Goal: Task Accomplishment & Management: Use online tool/utility

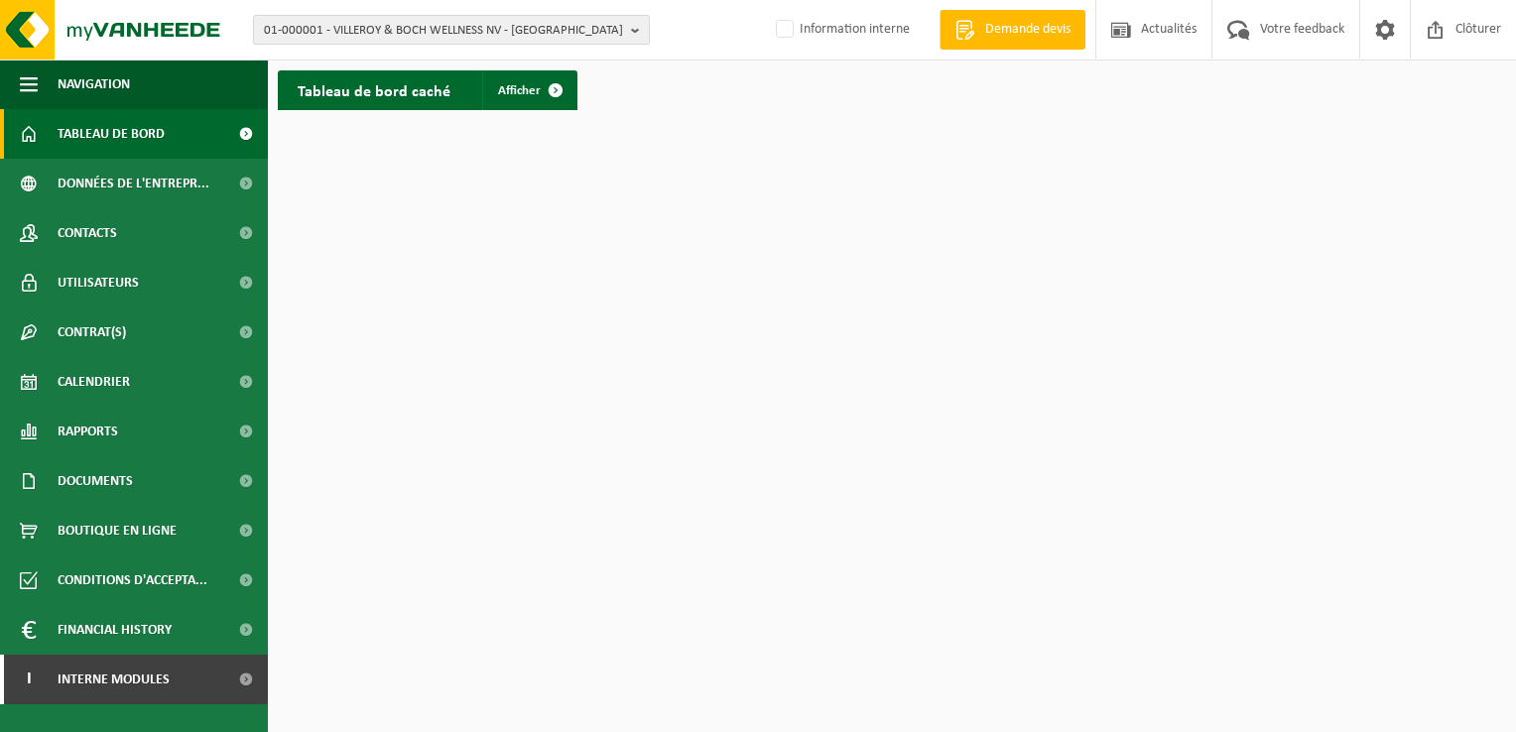
click at [548, 29] on span "01-000001 - VILLEROY & BOCH WELLNESS NV - ROESELARE" at bounding box center [443, 31] width 359 height 30
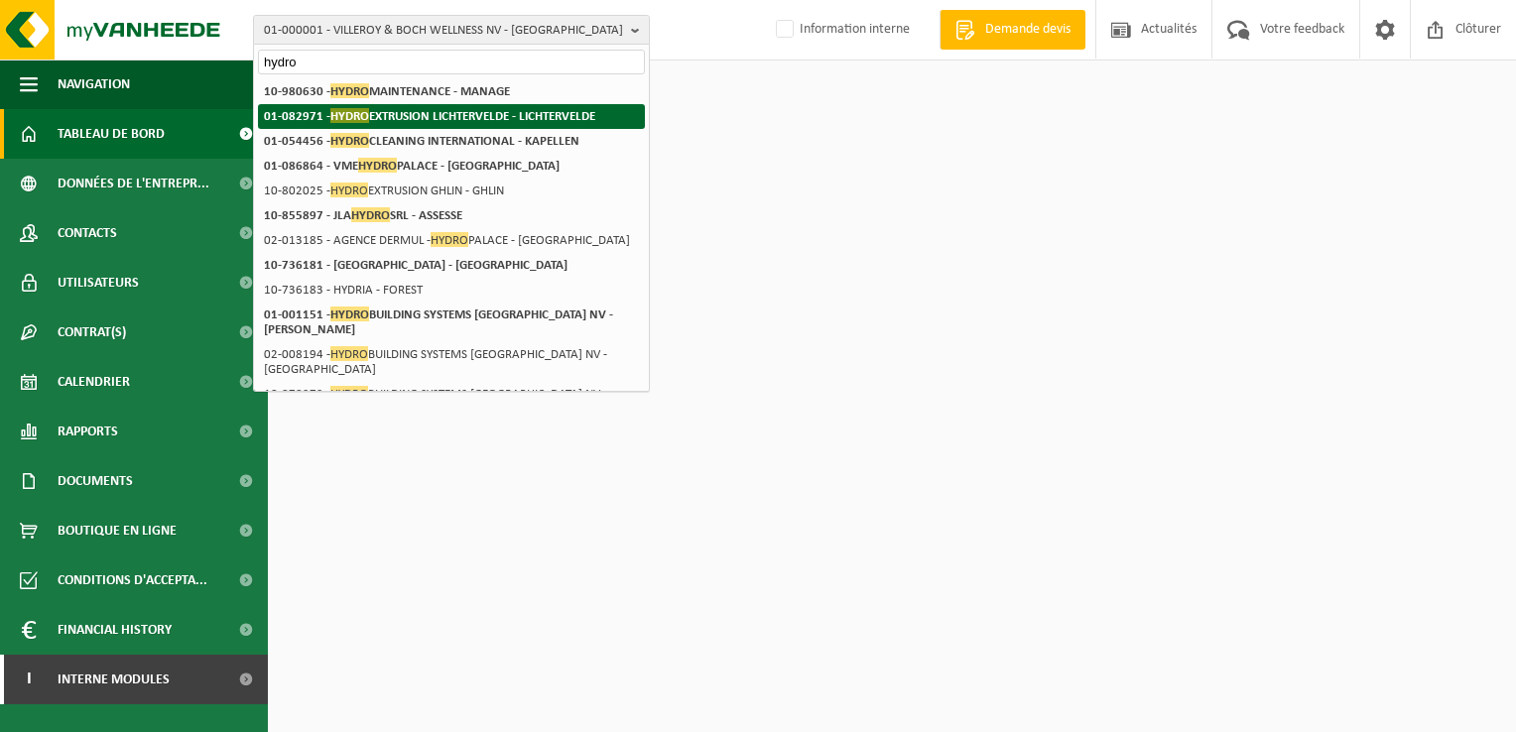
type input "hydro"
click at [526, 108] on strong "01-082971 - HYDRO EXTRUSION LICHTERVELDE - LICHTERVELDE" at bounding box center [429, 115] width 331 height 15
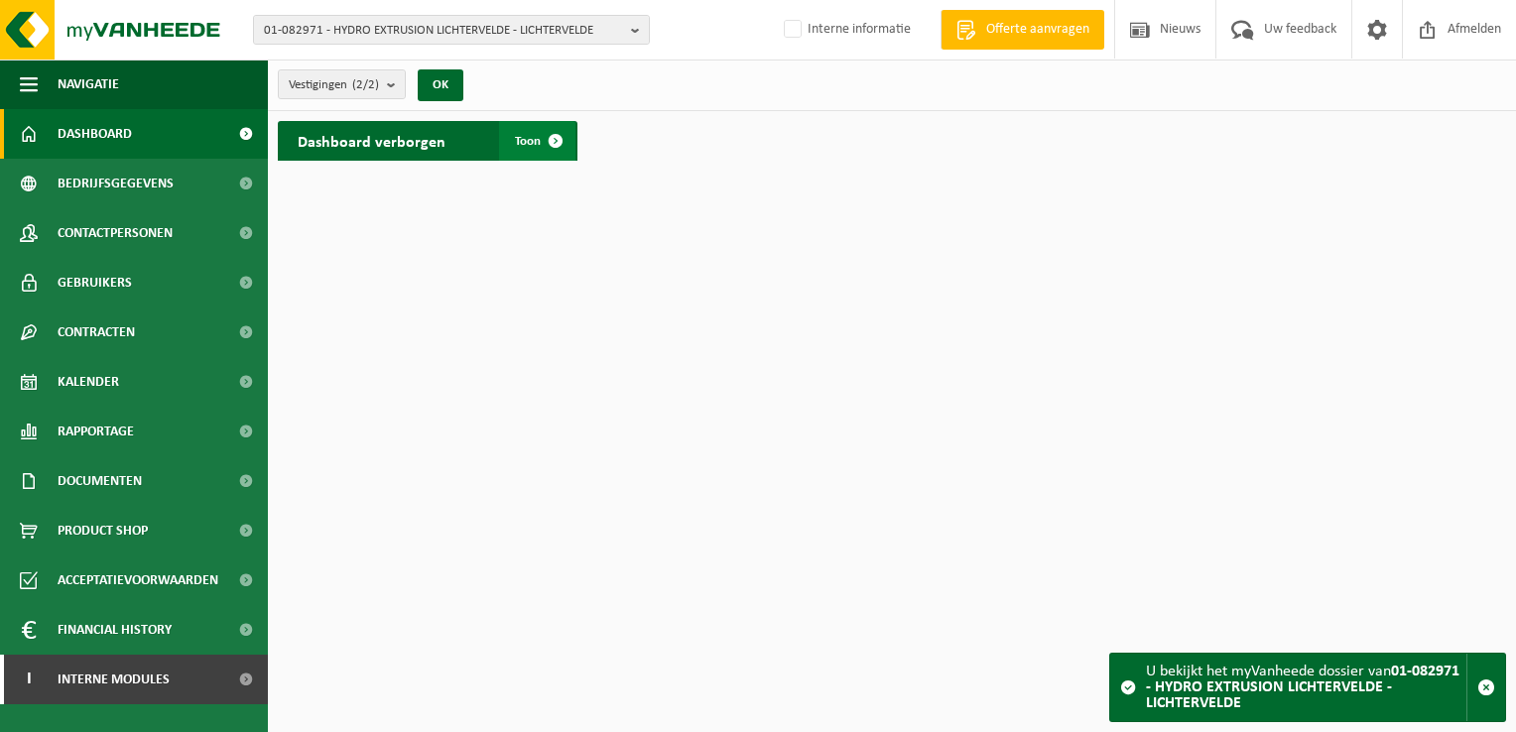
click at [515, 136] on span "Toon" at bounding box center [528, 141] width 26 height 13
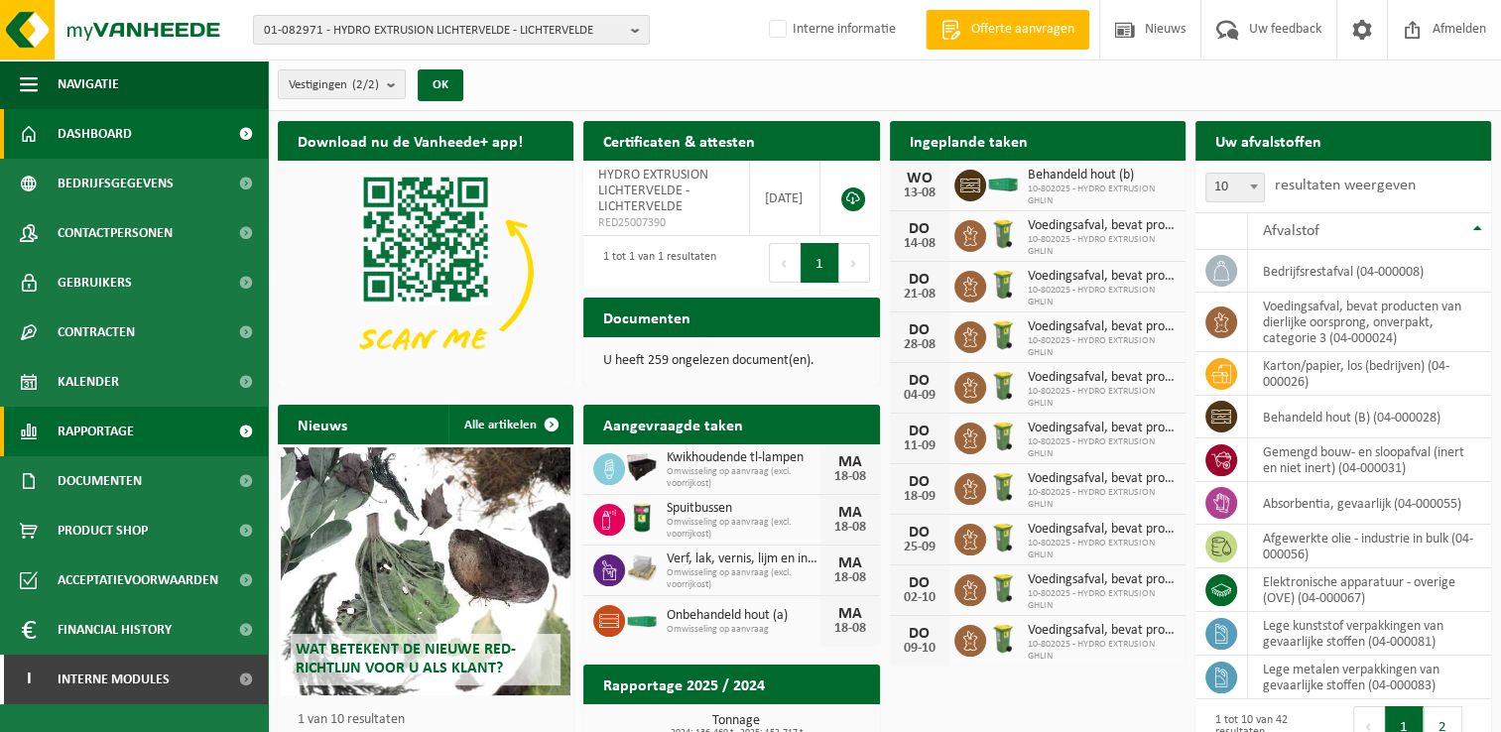
click at [153, 433] on link "Rapportage" at bounding box center [134, 432] width 268 height 50
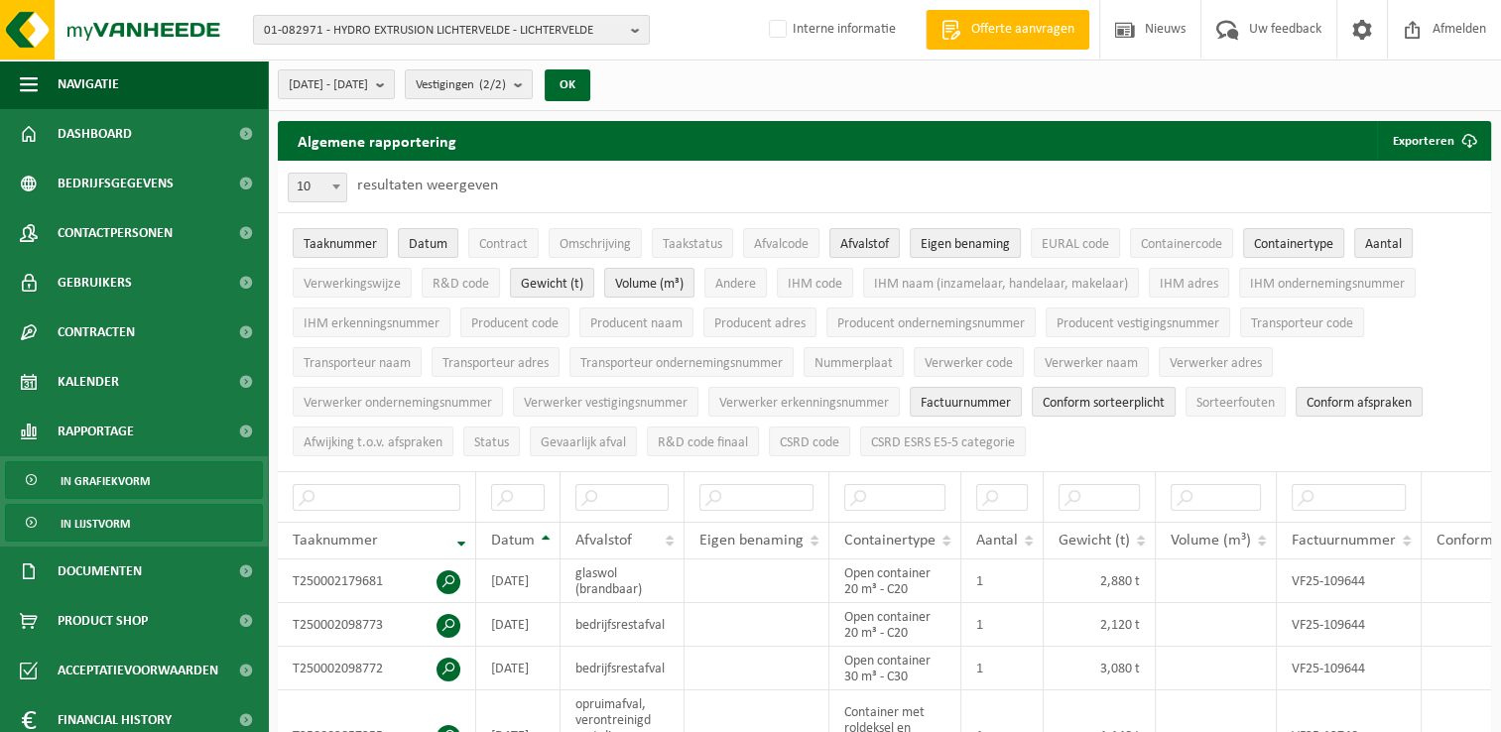
click at [139, 483] on span "In grafiekvorm" at bounding box center [105, 481] width 89 height 38
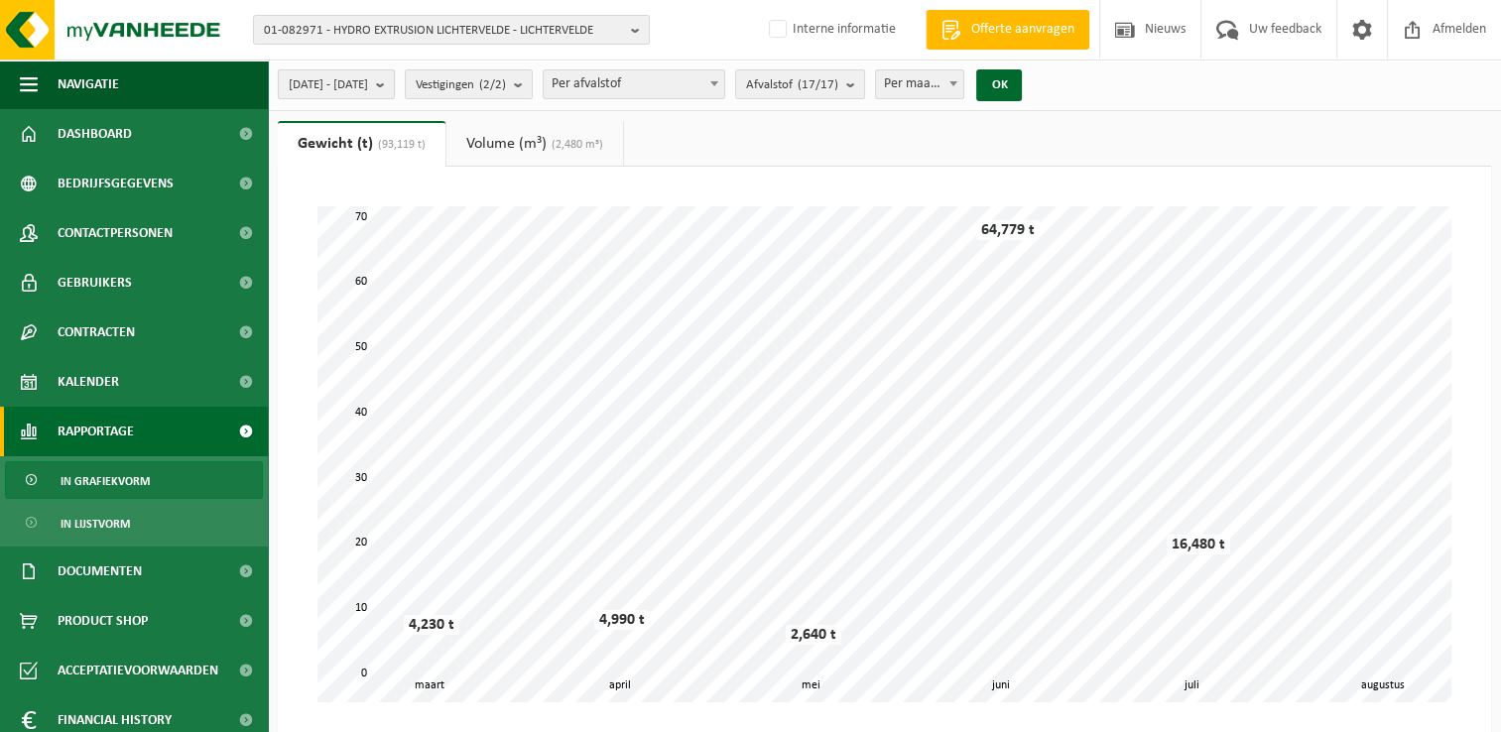
click at [368, 81] on span "2025-03-01 - 2025-08-13" at bounding box center [328, 85] width 79 height 30
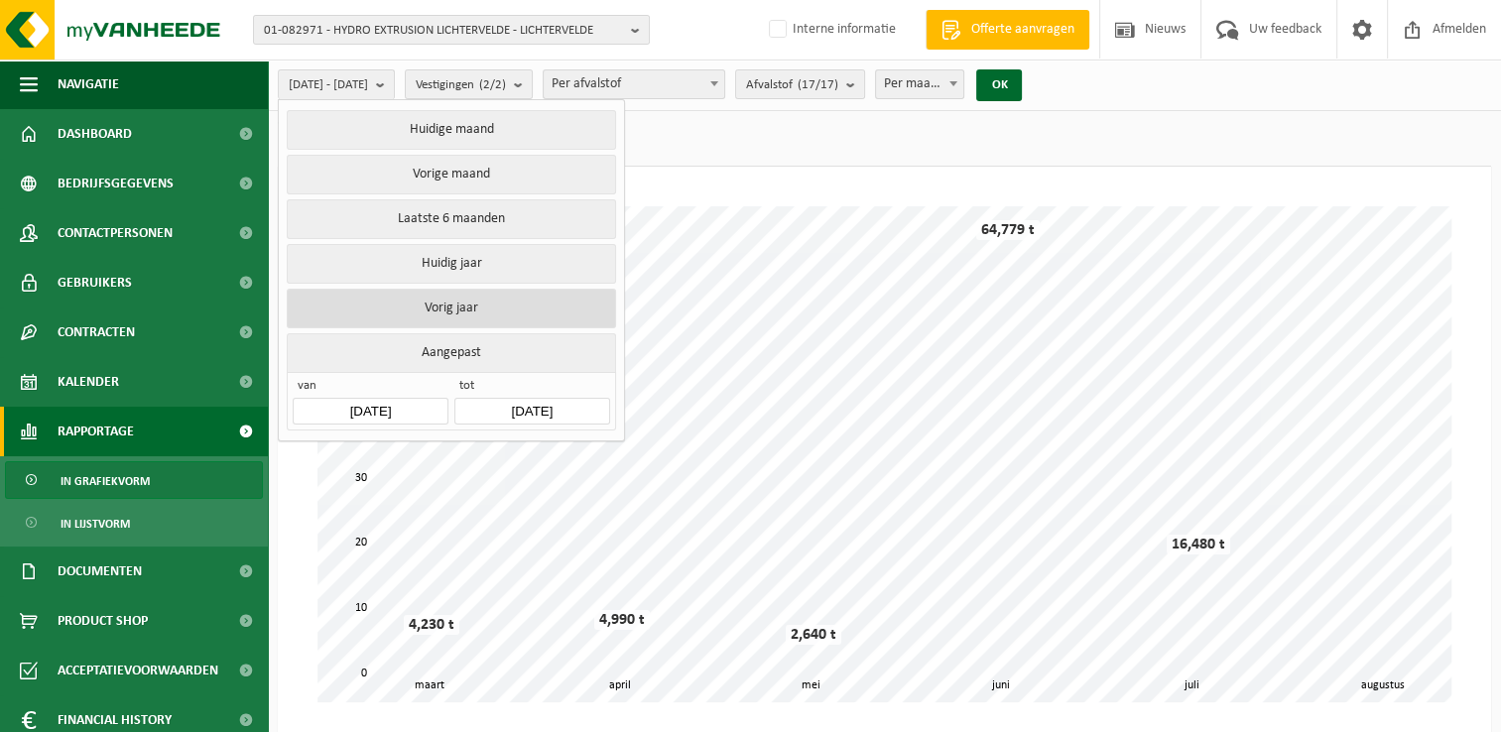
click at [415, 303] on button "Vorig jaar" at bounding box center [451, 309] width 328 height 40
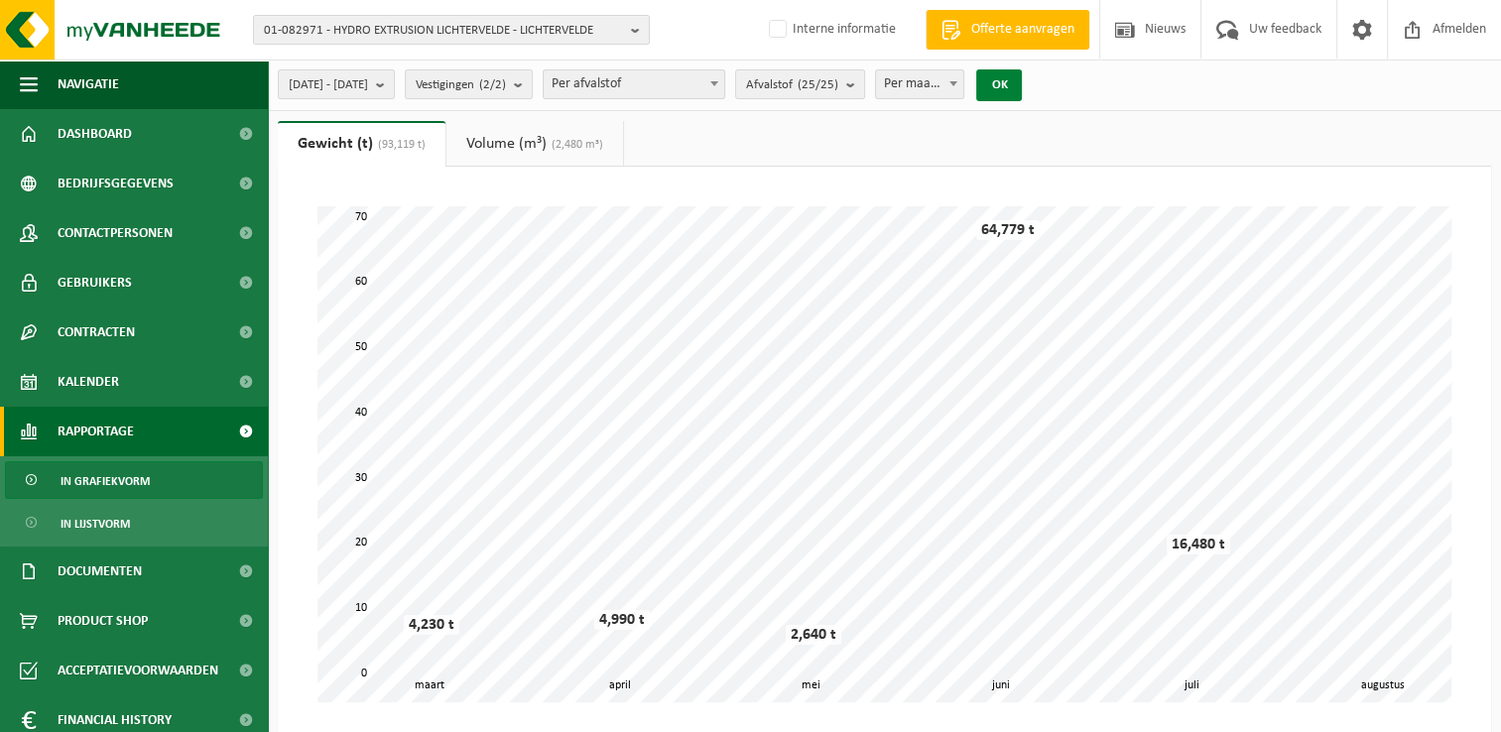
click at [1022, 89] on button "OK" at bounding box center [999, 85] width 46 height 32
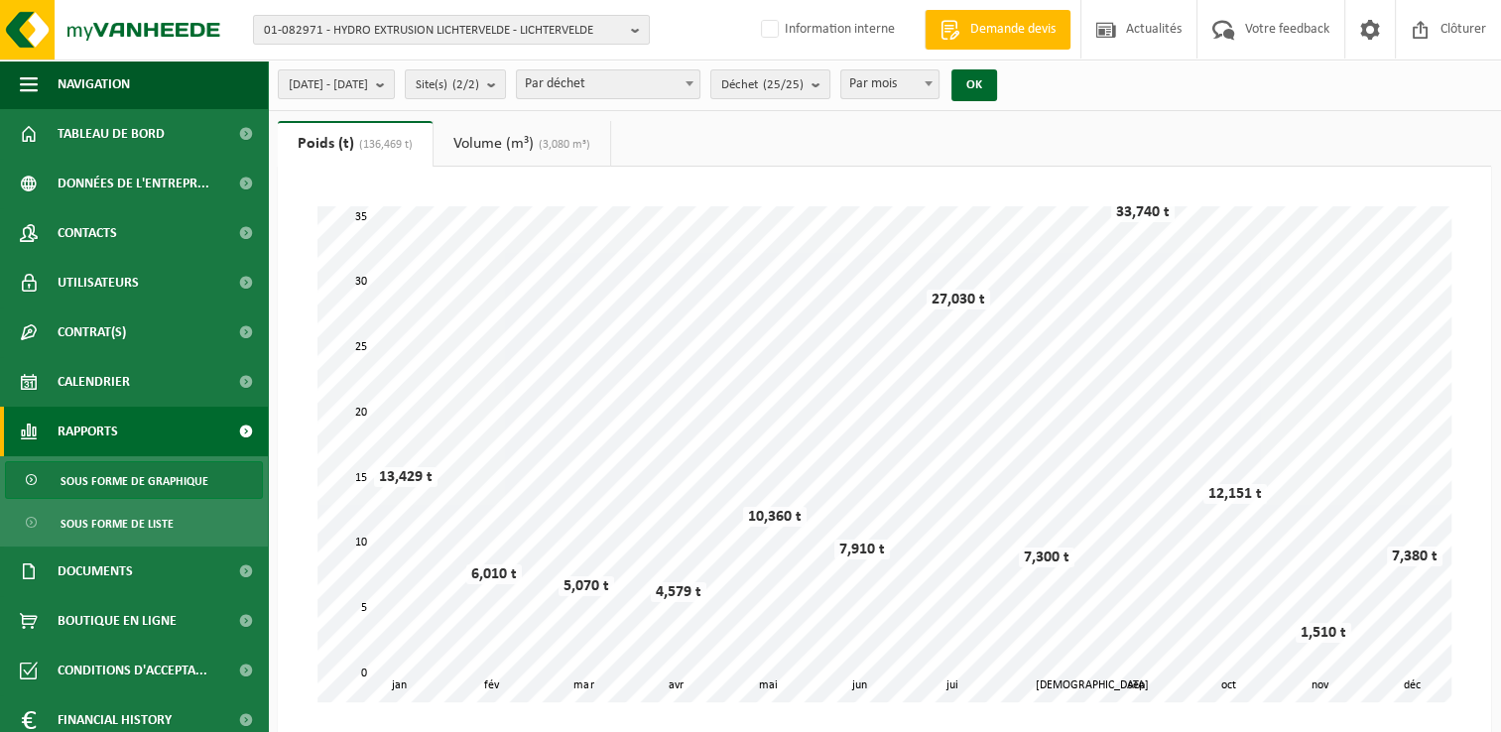
scroll to position [496, 0]
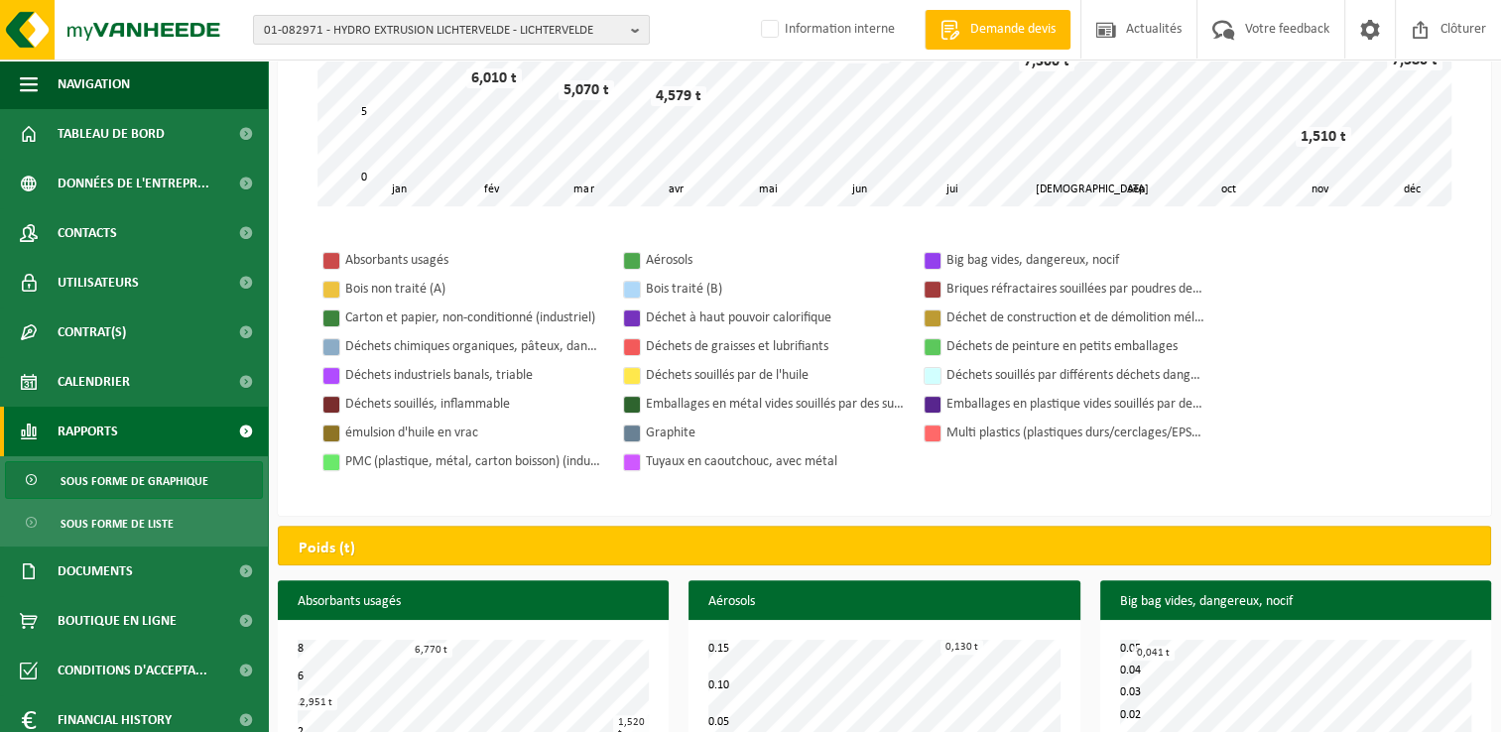
click at [1424, 427] on tbody "Absorbants usagés Aérosols Big bag vides, dangereux, nocif Bois non traité (A) …" at bounding box center [885, 361] width 1134 height 230
click at [1348, 322] on tbody "Absorbants usagés Aérosols Big bag vides, dangereux, nocif Bois non traité (A) …" at bounding box center [885, 361] width 1134 height 230
click at [331, 22] on span "01-082971 - HYDRO EXTRUSION LICHTERVELDE - LICHTERVELDE" at bounding box center [443, 31] width 359 height 30
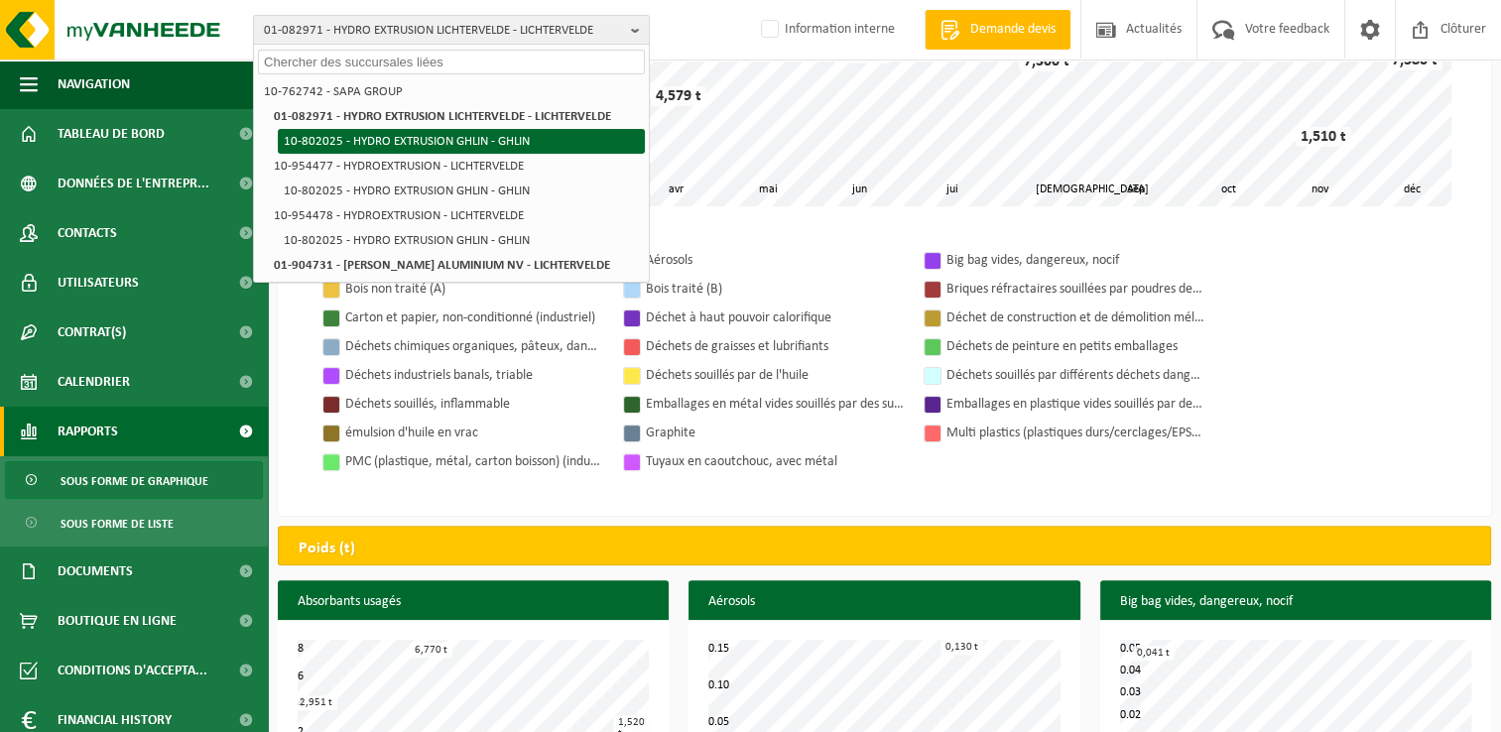
click at [432, 138] on li "10-802025 - HYDRO EXTRUSION GHLIN - GHLIN" at bounding box center [461, 141] width 367 height 25
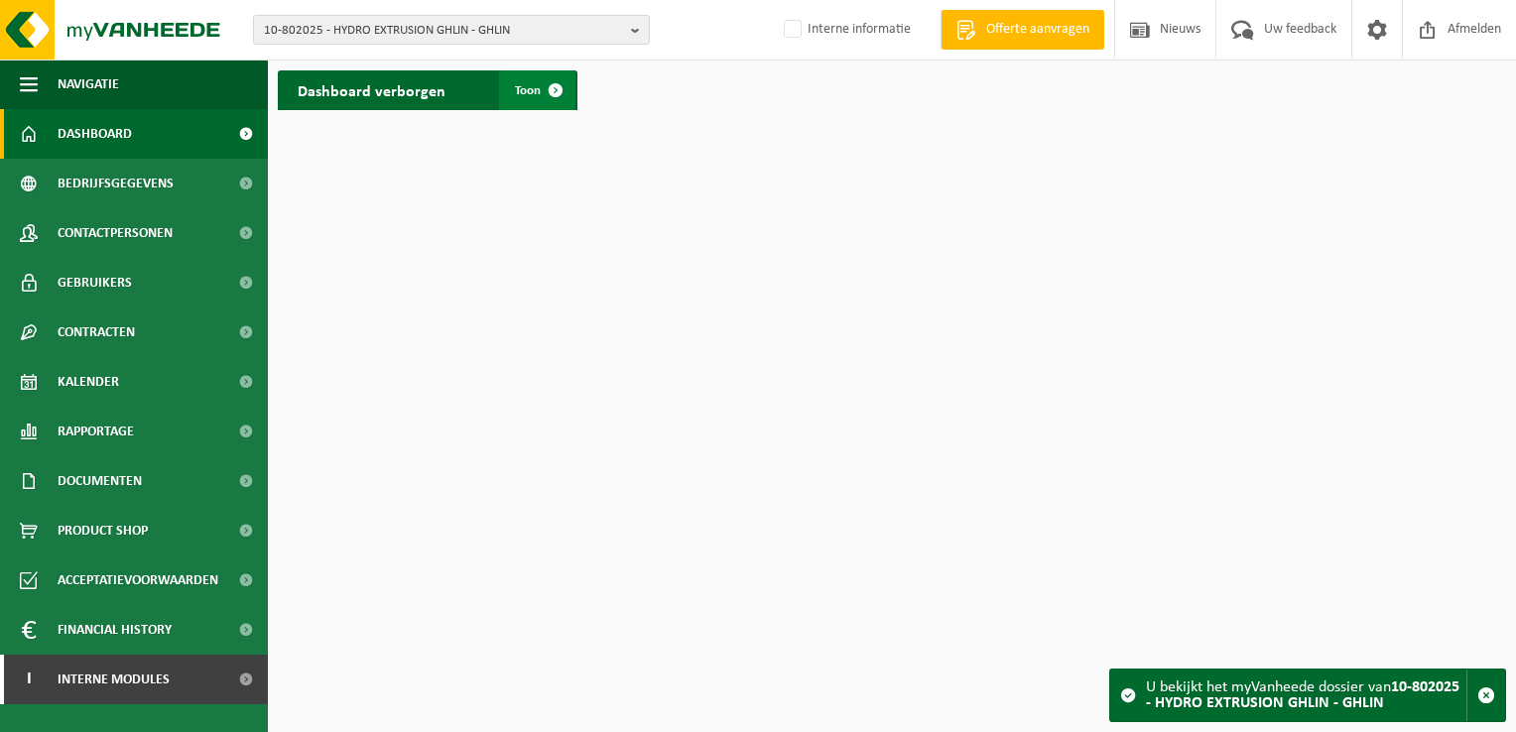
click at [531, 95] on span "Toon" at bounding box center [528, 90] width 26 height 13
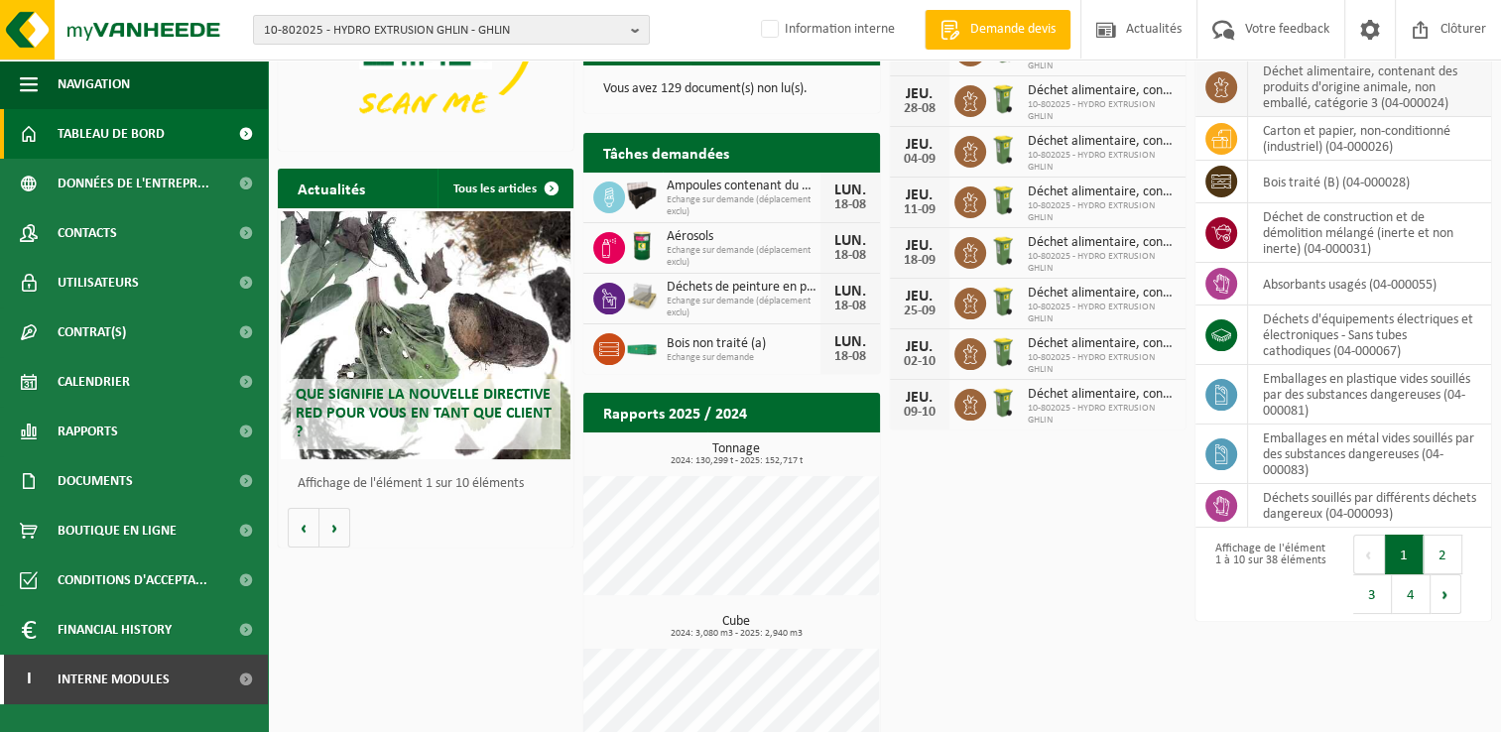
scroll to position [198, 0]
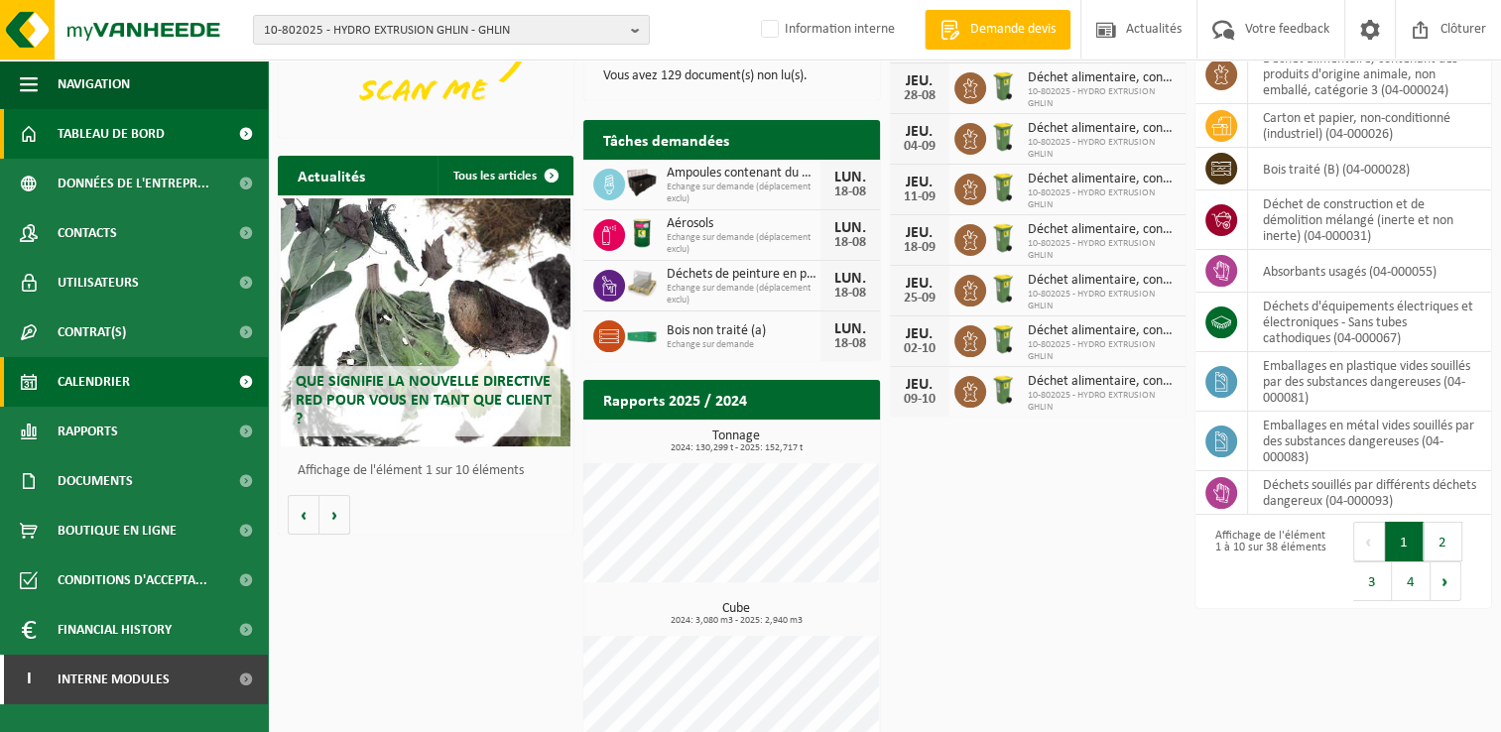
click at [106, 395] on span "Calendrier" at bounding box center [94, 382] width 72 height 50
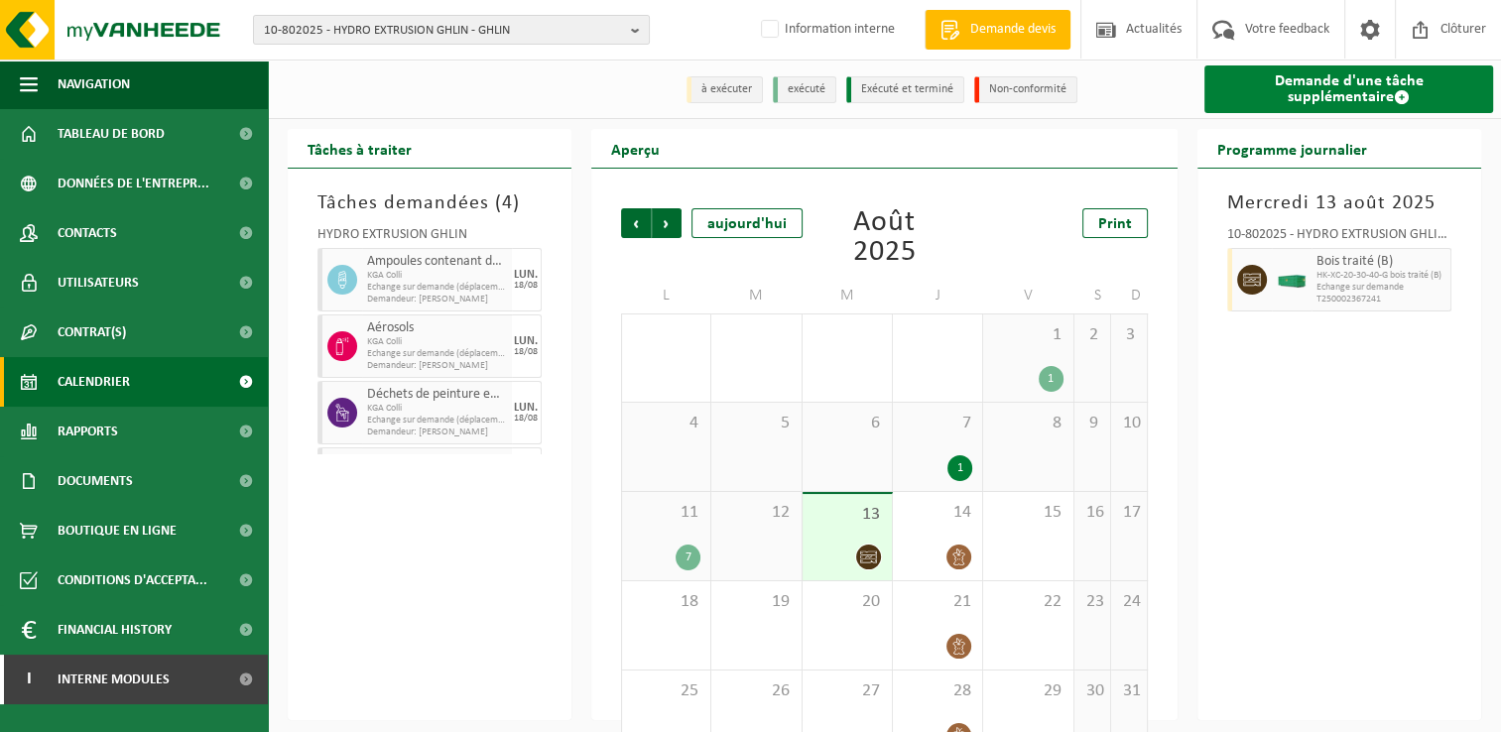
click at [1254, 94] on link "Demande d'une tâche supplémentaire" at bounding box center [1349, 89] width 289 height 48
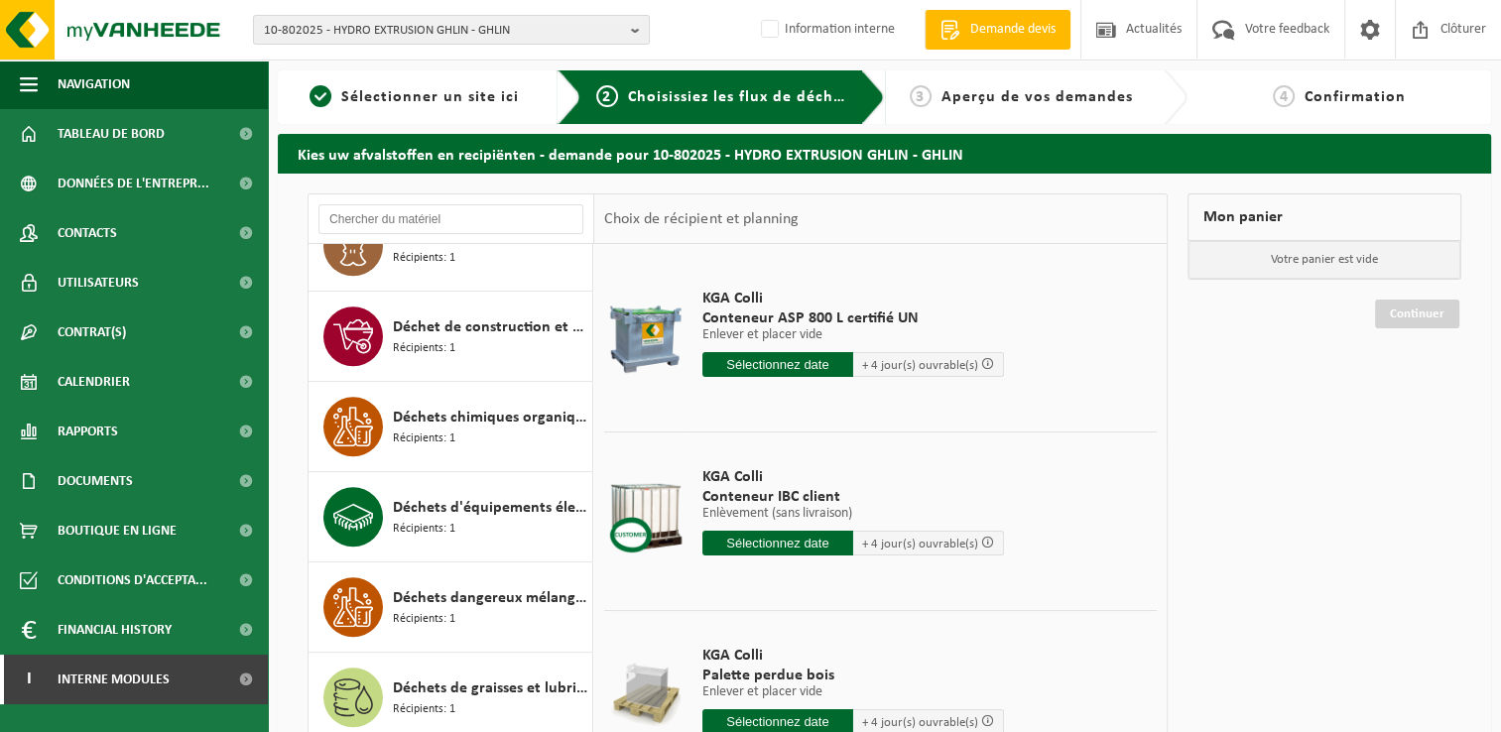
scroll to position [1488, 0]
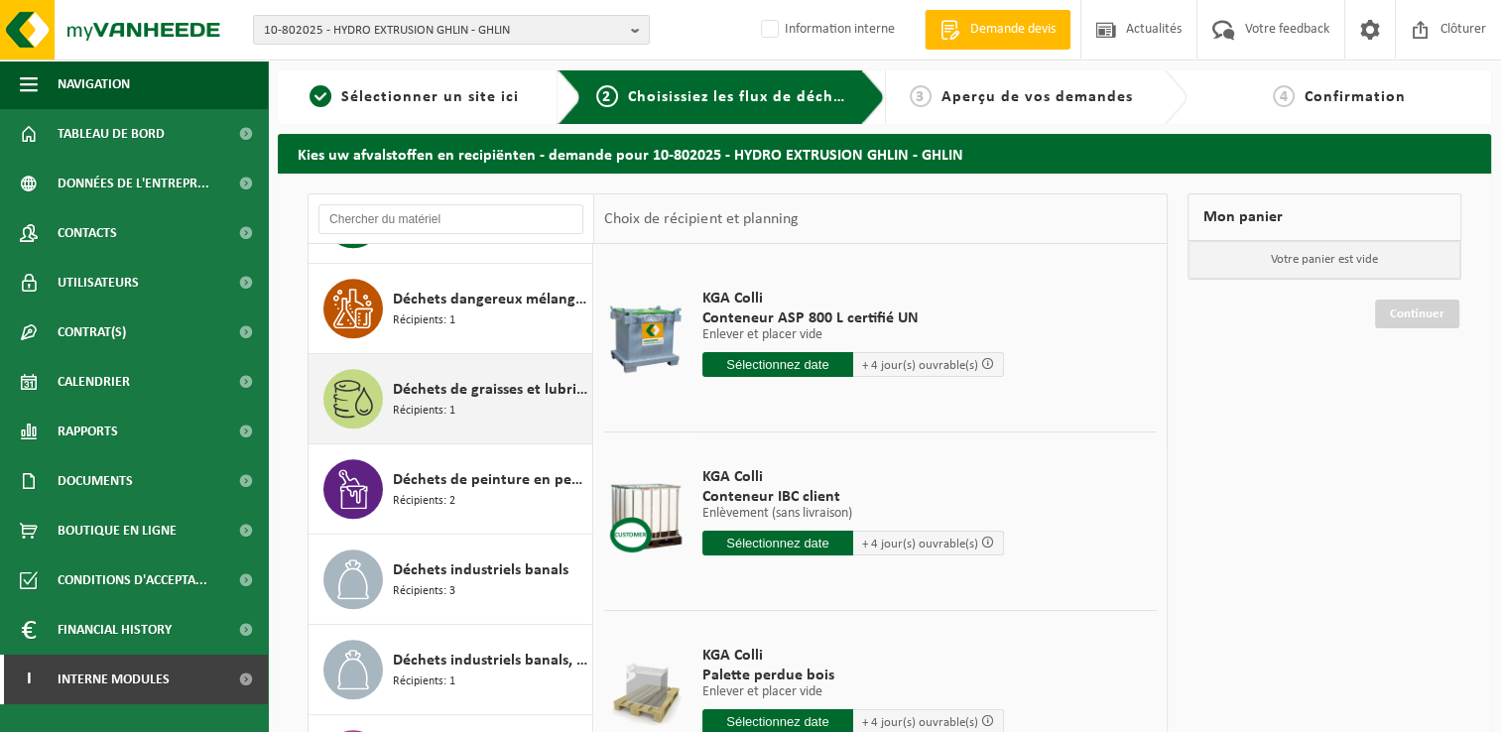
click at [452, 405] on span "Récipients: 1" at bounding box center [424, 411] width 63 height 19
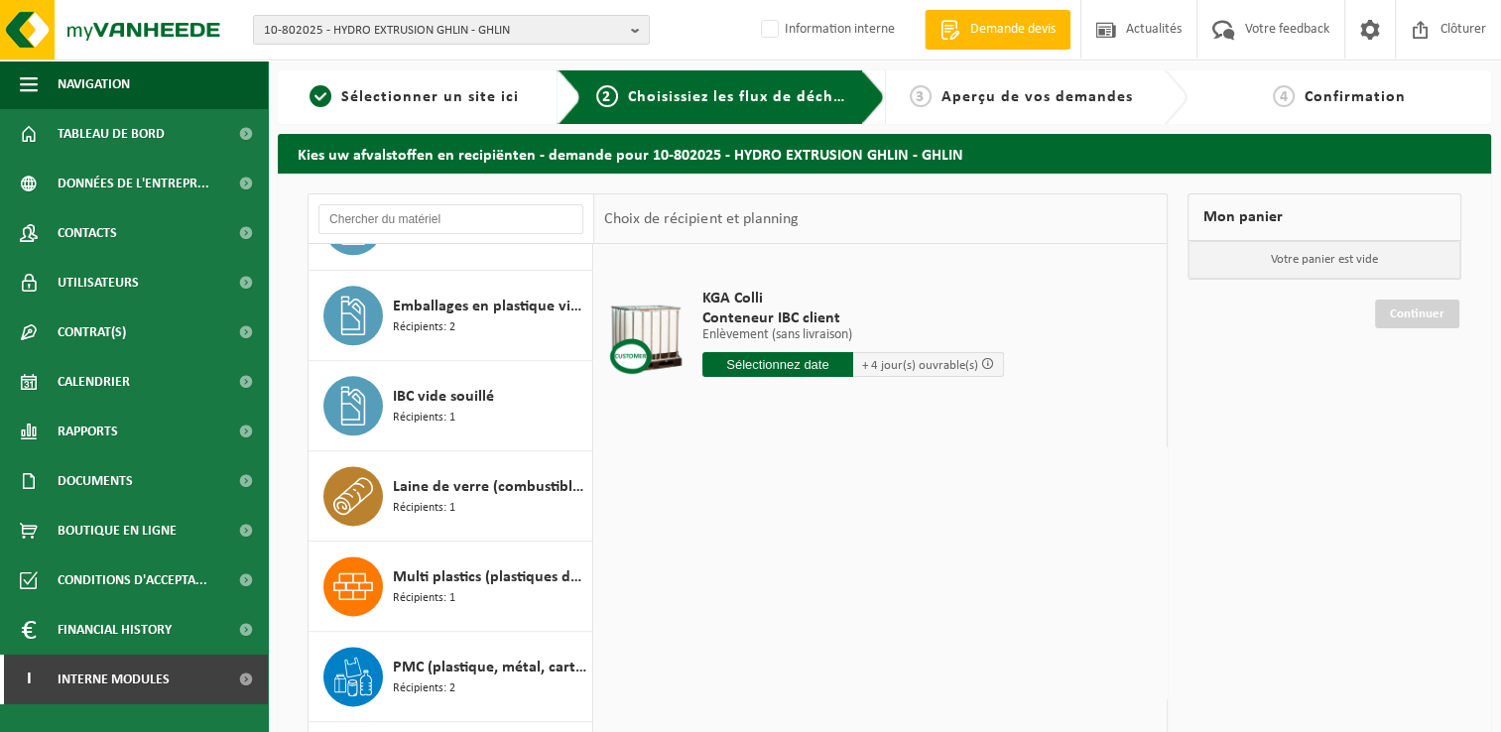
scroll to position [2646, 0]
